Goal: Task Accomplishment & Management: Manage account settings

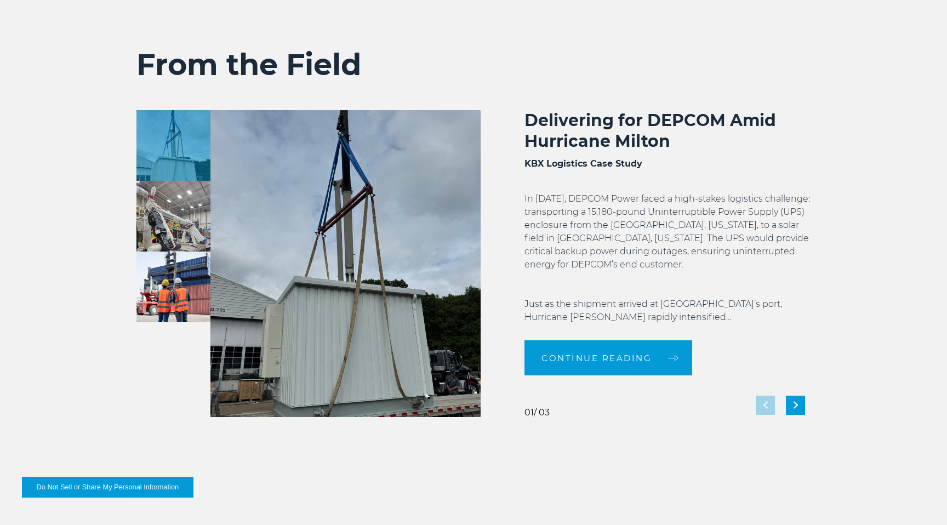
scroll to position [2436, 0]
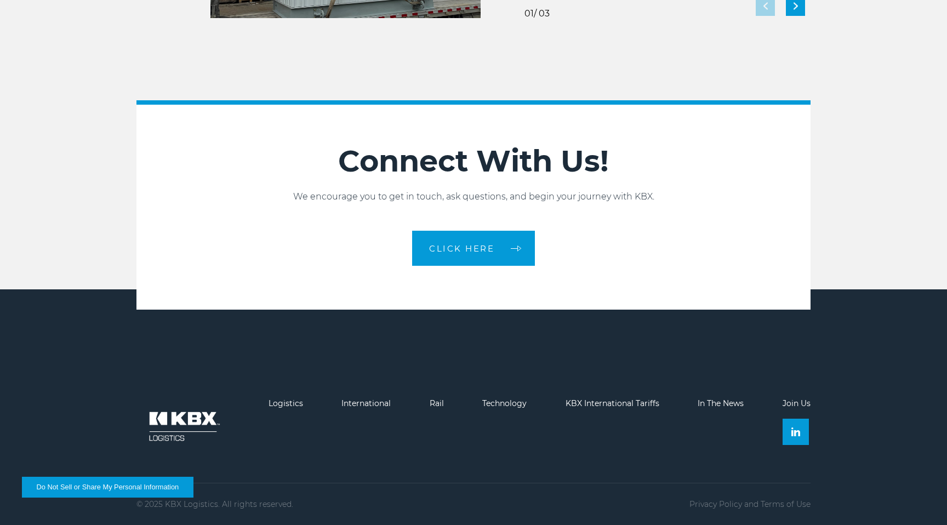
click at [160, 485] on button "Do Not Sell or Share My Personal Information" at bounding box center [107, 487] width 171 height 21
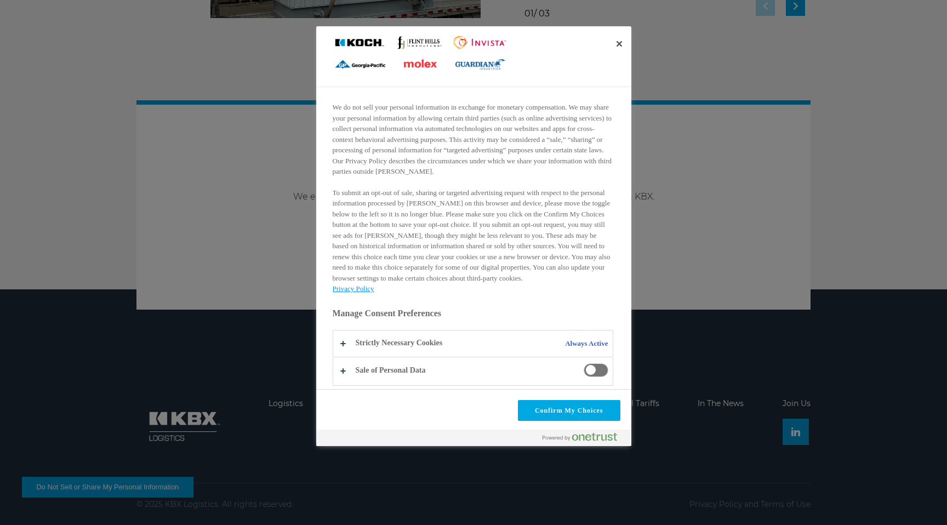
scroll to position [0, 0]
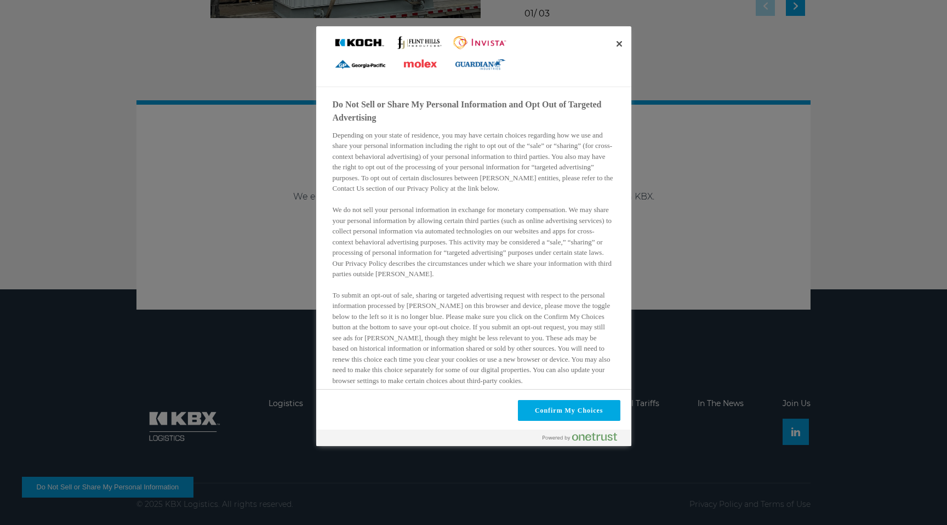
drag, startPoint x: 332, startPoint y: 105, endPoint x: 398, endPoint y: 121, distance: 68.0
click at [398, 121] on h2 "Do Not Sell or Share My Personal Information and Opt Out of Targeted Advertising" at bounding box center [472, 111] width 280 height 26
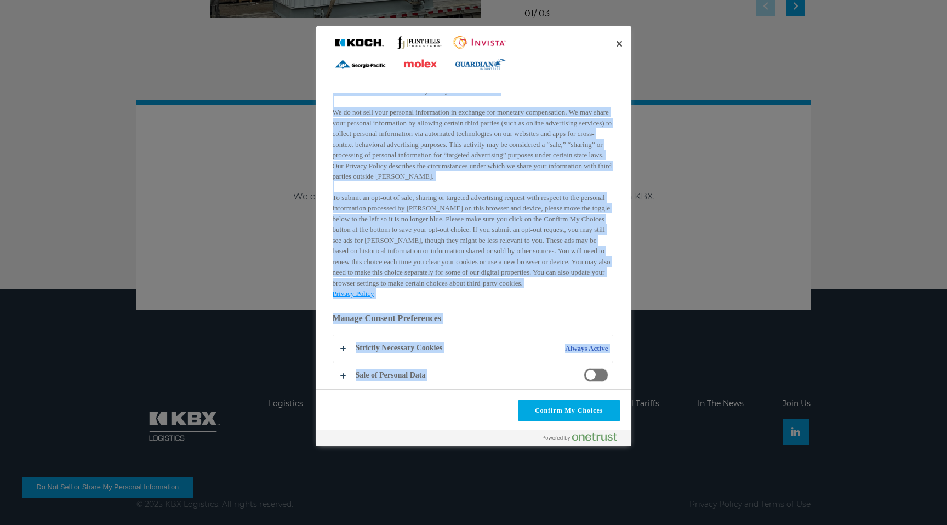
scroll to position [102, 0]
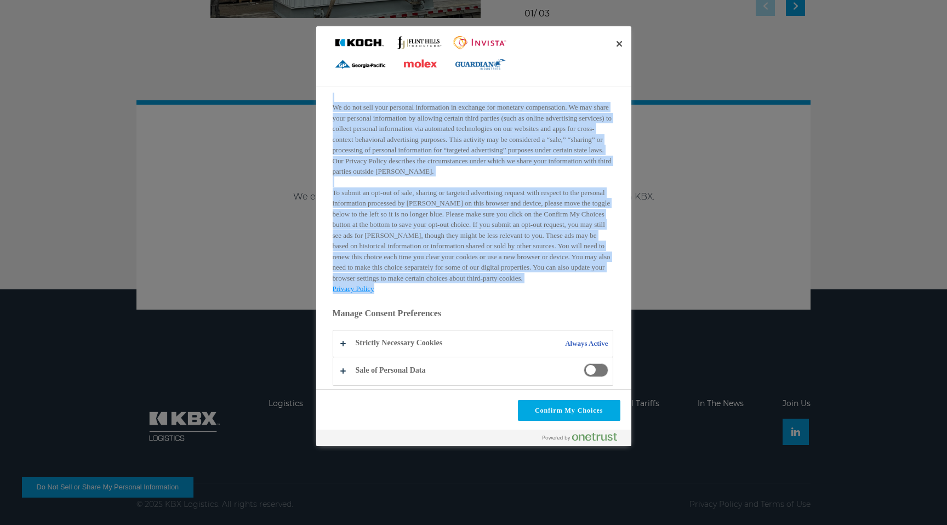
drag, startPoint x: 333, startPoint y: 104, endPoint x: 508, endPoint y: 288, distance: 253.4
click at [508, 288] on div "Do Not Sell or Share My Personal Information and Opt Out of Targeted Advertisin…" at bounding box center [480, 239] width 297 height 293
copy div "Lo Ips Dolo si Ametc Ad Elitsedd Eiusmodtemp inc Utl Etd ma Aliquaen Adminimven…"
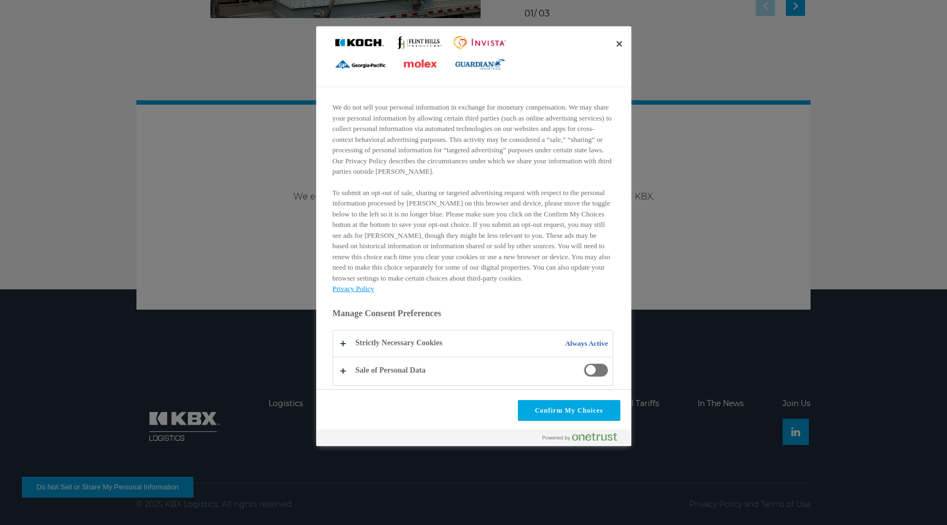
click at [402, 312] on h3 "Manage Consent Preferences" at bounding box center [472, 316] width 280 height 17
copy h3 "Manage Consent Preferences"
click at [372, 341] on button "Do Not Sell or Share My Personal Information and Opt Out of Targeted Advertising" at bounding box center [472, 343] width 279 height 26
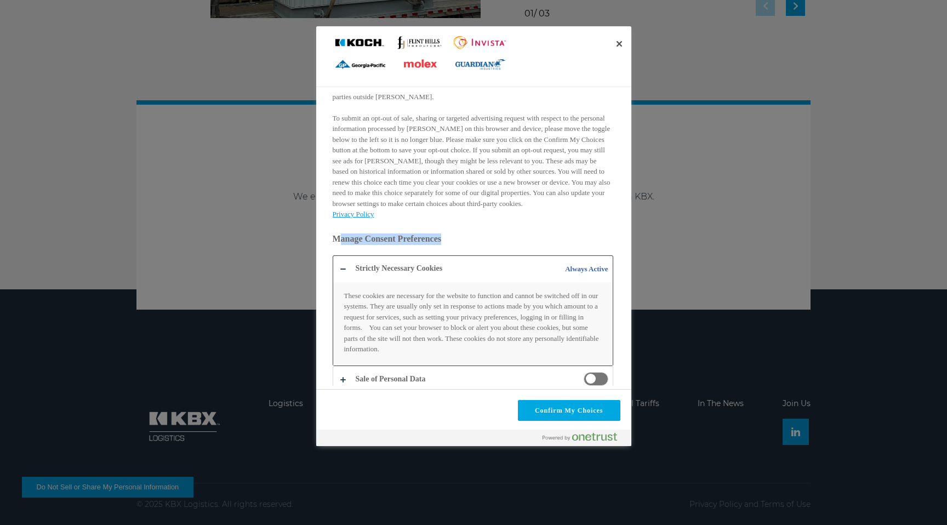
scroll to position [186, 0]
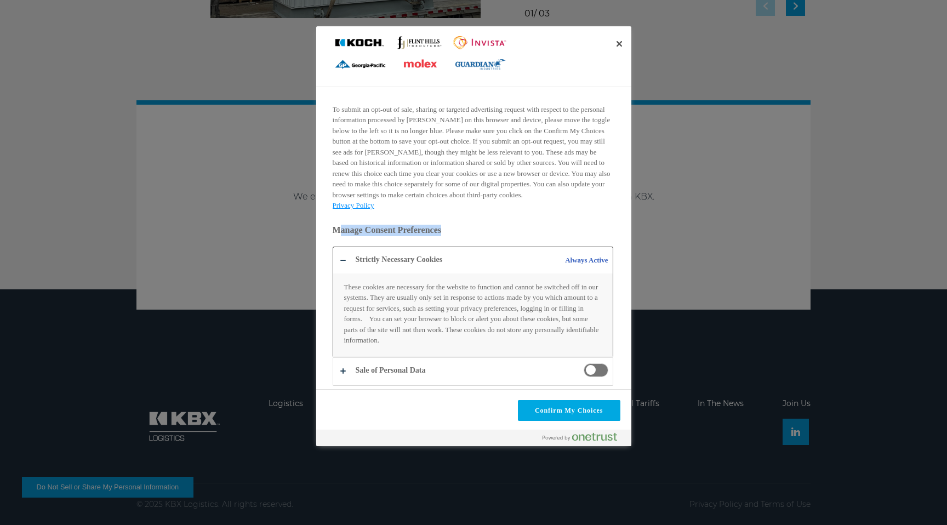
click at [370, 260] on button "Do Not Sell or Share My Personal Information and Opt Out of Targeted Advertising" at bounding box center [472, 301] width 279 height 109
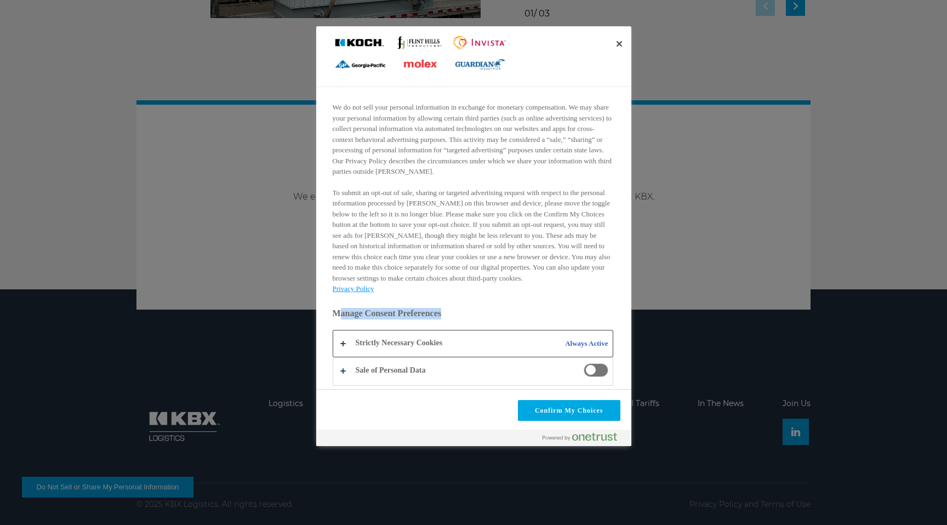
copy h3 "Manage Consent Preferences"
drag, startPoint x: 446, startPoint y: 342, endPoint x: 340, endPoint y: 339, distance: 106.9
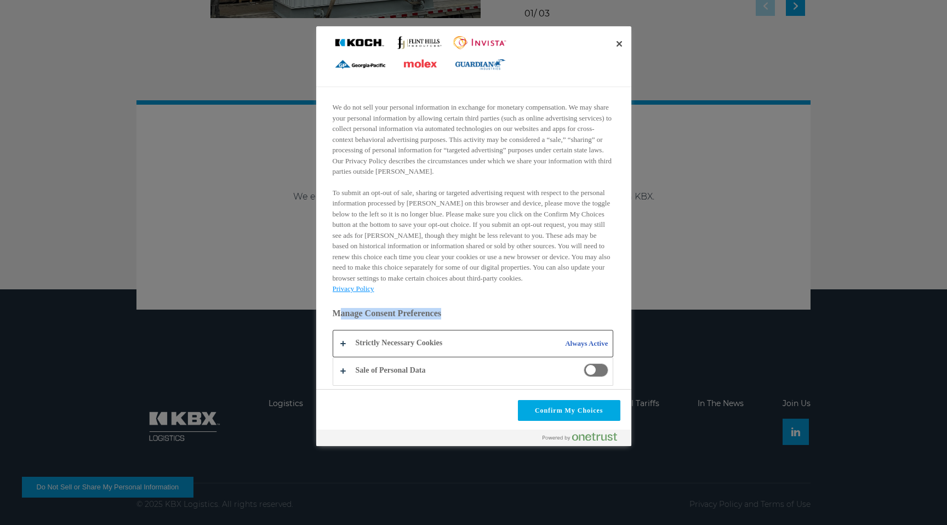
click at [340, 339] on button "Do Not Sell or Share My Personal Information and Opt Out of Targeted Advertising" at bounding box center [472, 343] width 279 height 26
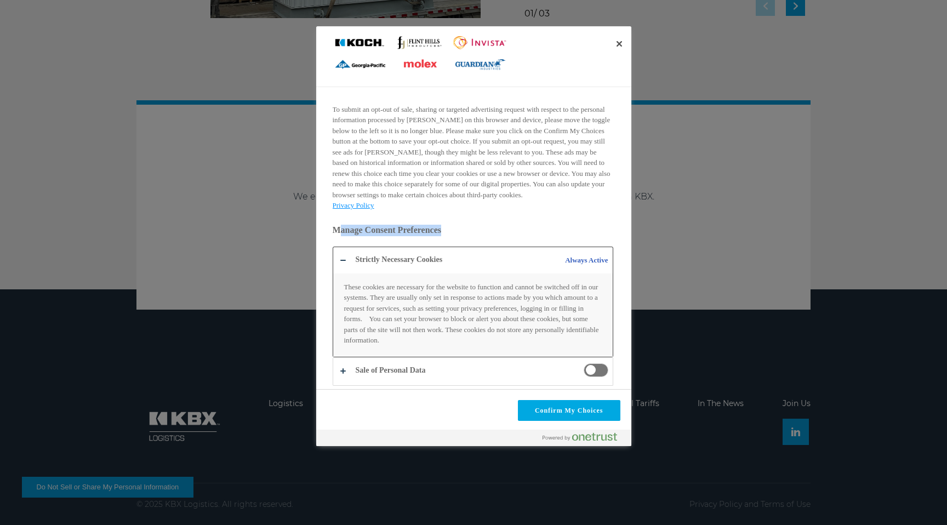
drag, startPoint x: 442, startPoint y: 260, endPoint x: 314, endPoint y: 259, distance: 127.6
click at [314, 524] on div "Do Not Sell or Share My Personal Information and Opt Out of Targeted Advertisin…" at bounding box center [473, 525] width 947 height 0
click at [316, 263] on div "Do Not Sell or Share My Personal Information and Opt Out of Targeted Advertisin…" at bounding box center [473, 236] width 315 height 420
click at [370, 256] on button "Do Not Sell or Share My Personal Information and Opt Out of Targeted Advertising" at bounding box center [472, 301] width 279 height 109
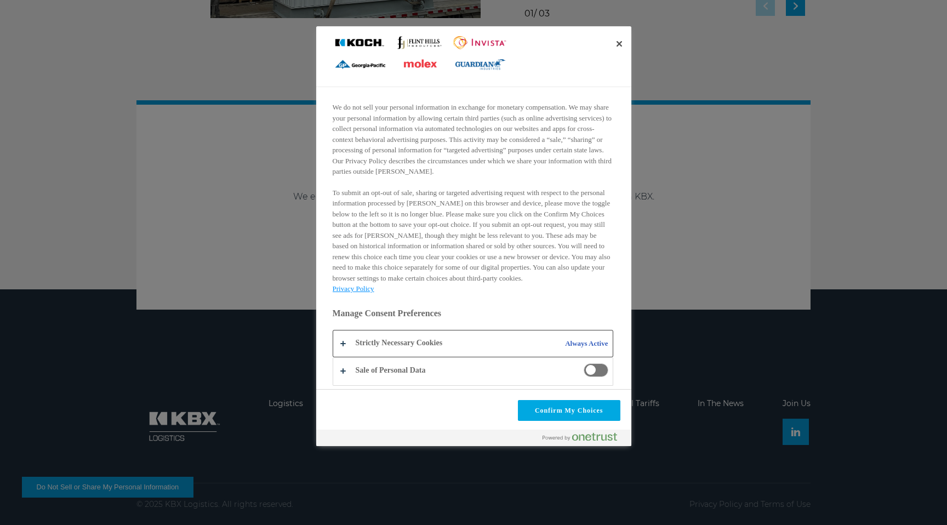
scroll to position [102, 0]
click at [330, 325] on div "Do Not Sell or Share My Personal Information and Opt Out of Targeted Advertisin…" at bounding box center [473, 236] width 315 height 420
click at [383, 340] on button "Do Not Sell or Share My Personal Information and Opt Out of Targeted Advertising" at bounding box center [472, 343] width 279 height 26
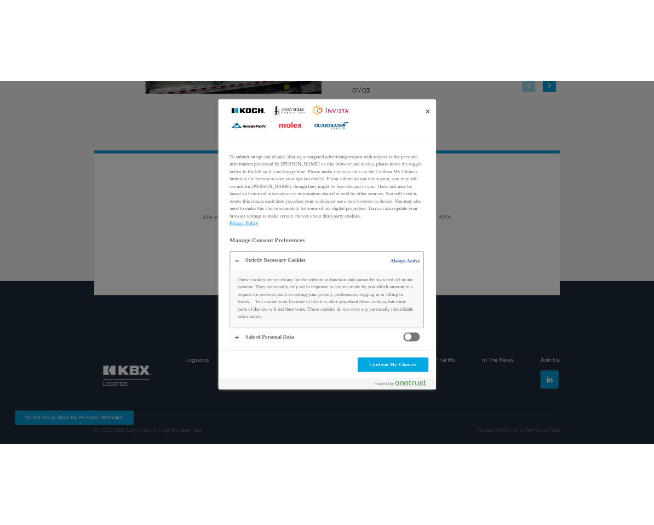
scroll to position [2421, 0]
